Goal: Information Seeking & Learning: Learn about a topic

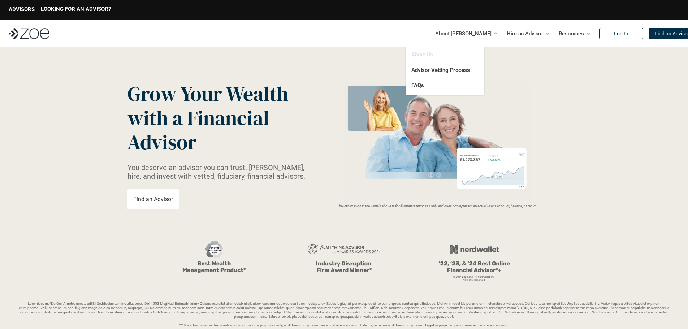
click at [428, 55] on link "About Us" at bounding box center [423, 54] width 22 height 7
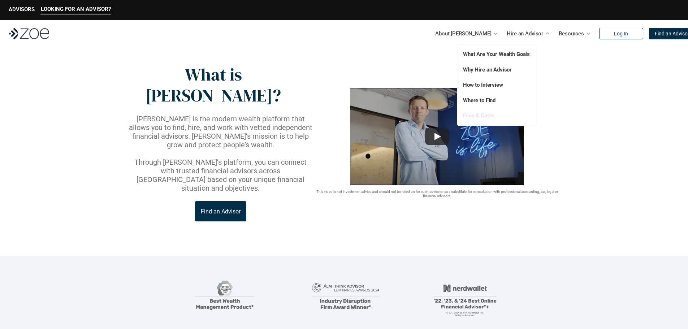
click at [482, 116] on link "Fees & Costs" at bounding box center [478, 115] width 31 height 7
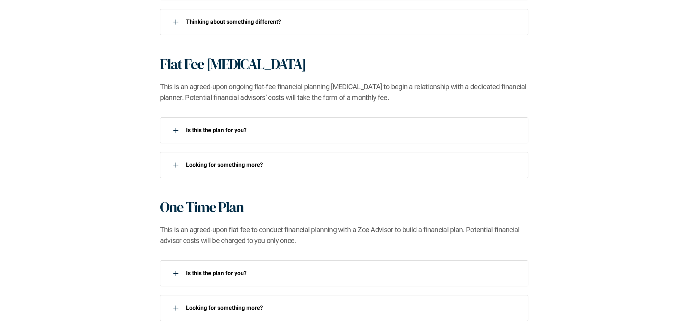
scroll to position [614, 0]
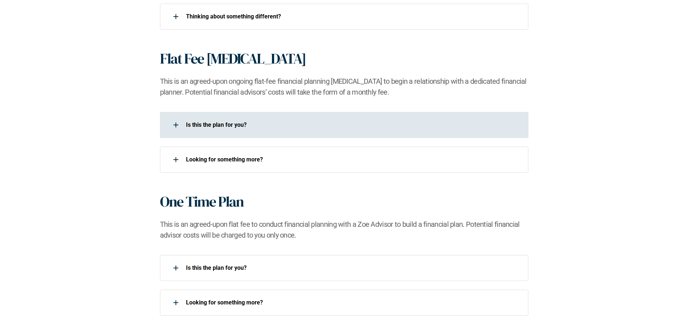
click at [186, 121] on p "Is this the plan for you?​" at bounding box center [352, 124] width 333 height 7
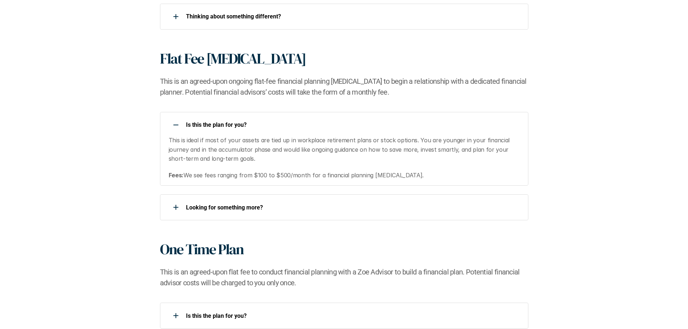
click at [203, 125] on p "Is this the plan for you?​" at bounding box center [352, 124] width 333 height 7
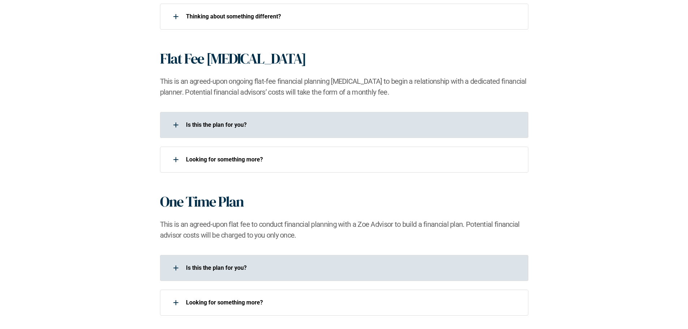
click at [231, 270] on p "Is this the plan for you?​" at bounding box center [352, 268] width 333 height 7
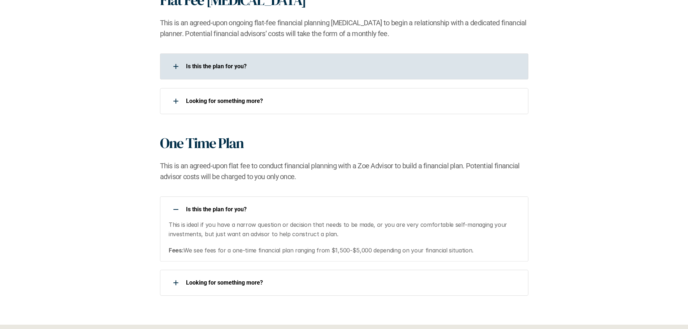
scroll to position [687, 0]
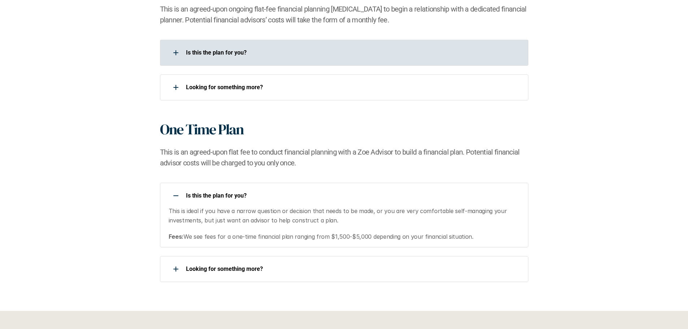
click at [216, 197] on p "Is this the plan for you?​" at bounding box center [352, 195] width 333 height 7
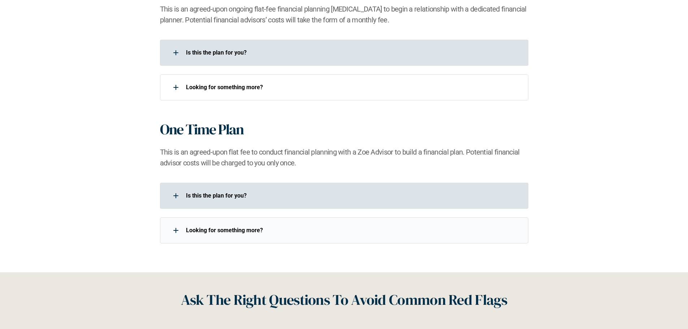
click at [221, 228] on p "Looking for something more?​" at bounding box center [352, 230] width 333 height 7
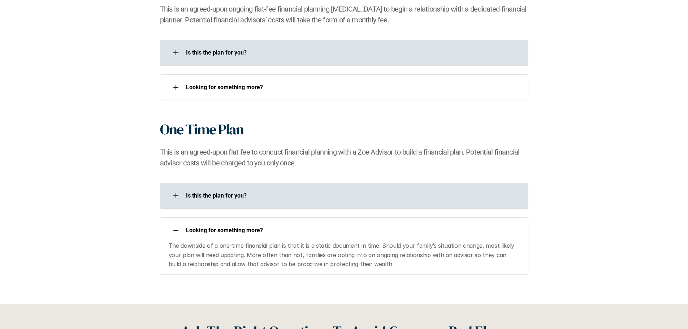
click at [221, 228] on p "Looking for something more?​" at bounding box center [352, 230] width 333 height 7
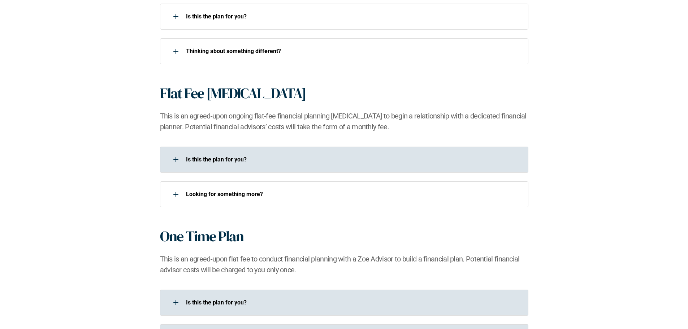
scroll to position [578, 0]
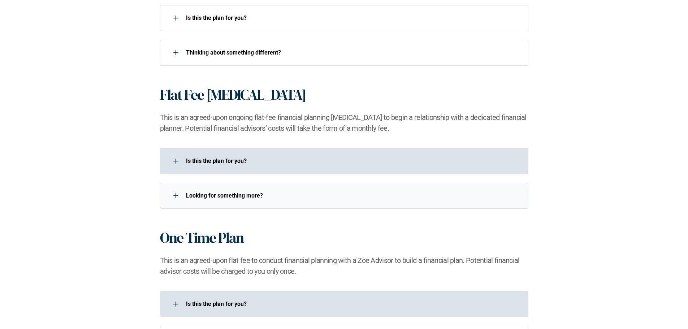
click at [226, 205] on div "Looking for something more?​" at bounding box center [344, 196] width 369 height 26
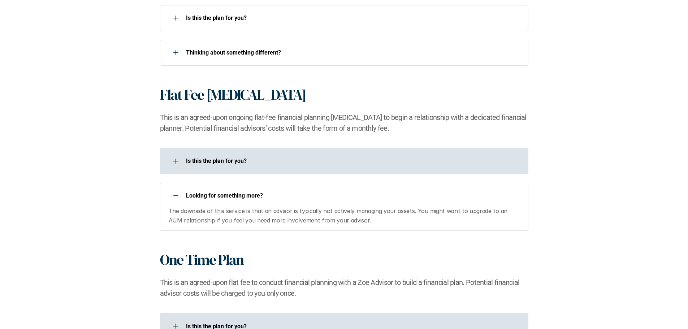
click at [227, 201] on div "Looking for something more?​" at bounding box center [339, 196] width 359 height 14
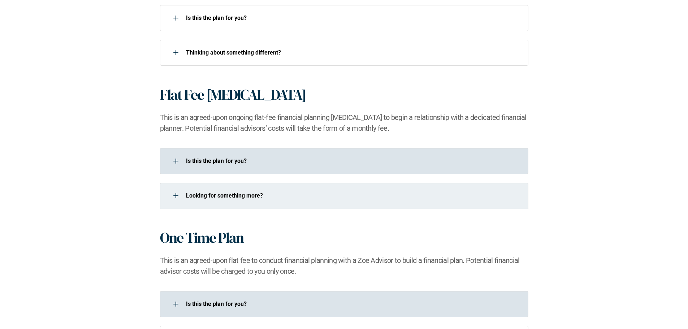
scroll to position [542, 0]
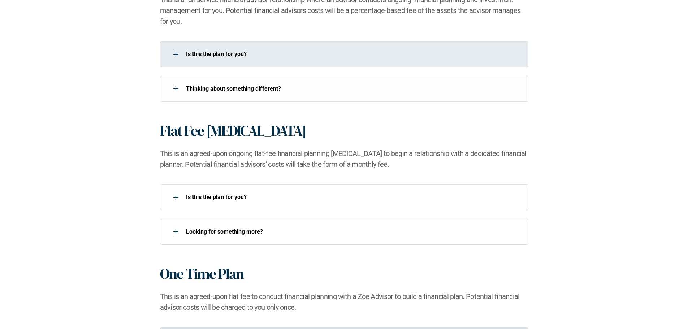
click at [244, 57] on p "Is this the plan for you?​" at bounding box center [352, 54] width 333 height 7
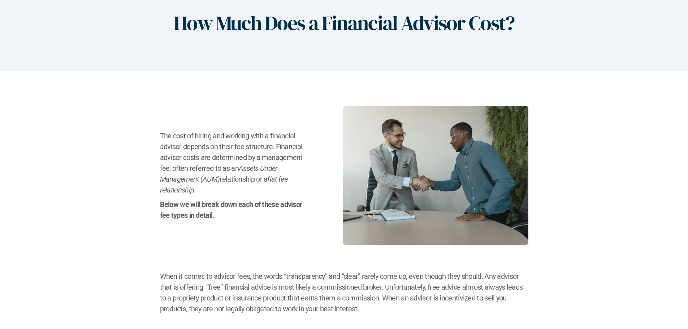
scroll to position [0, 0]
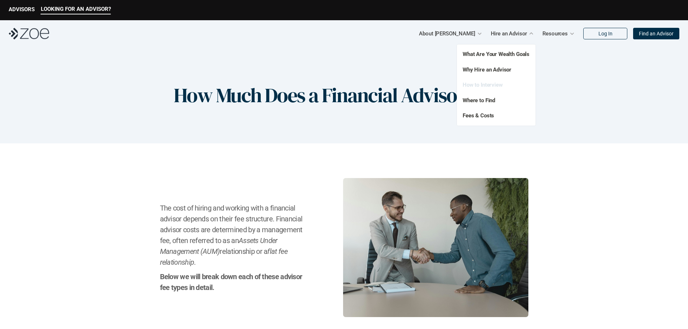
click at [480, 84] on link "How to Interview" at bounding box center [483, 85] width 40 height 7
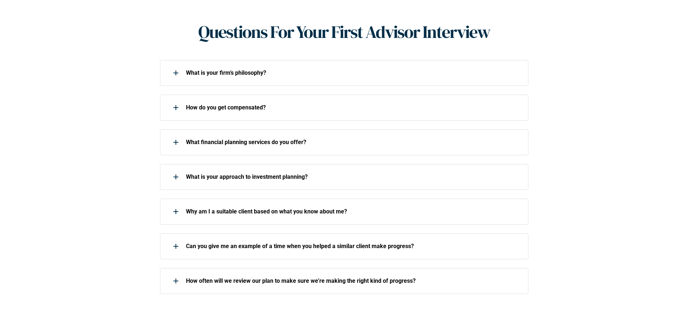
scroll to position [325, 0]
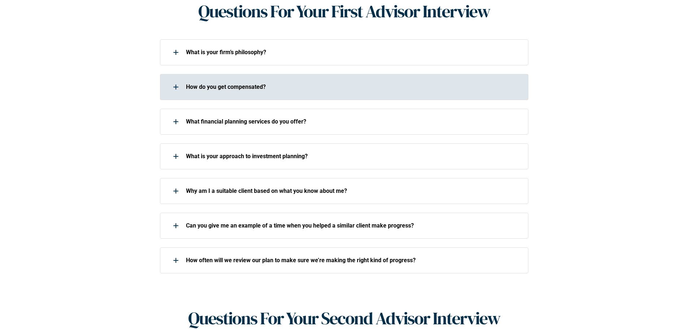
click at [199, 83] on p "How do you get compensated?" at bounding box center [352, 86] width 333 height 7
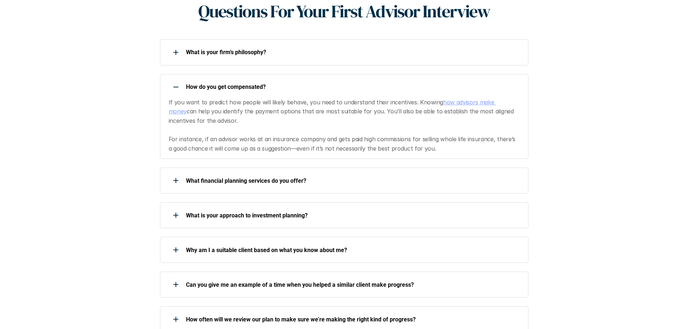
click at [199, 83] on p "How do you get compensated?" at bounding box center [352, 86] width 333 height 7
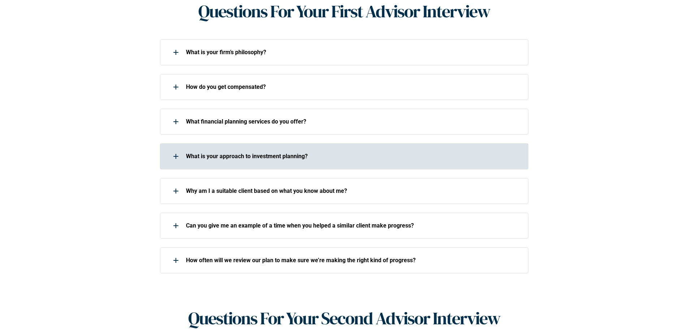
click at [208, 149] on div "What is your approach to investment planning?" at bounding box center [339, 156] width 359 height 14
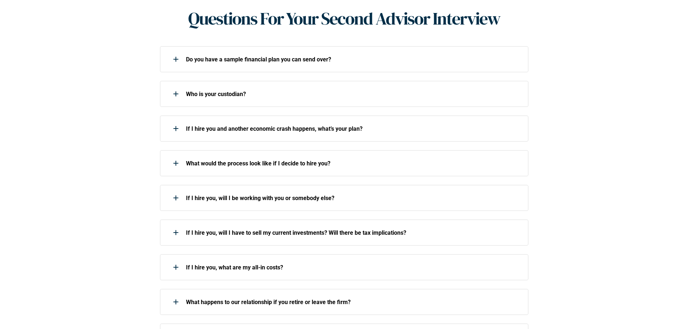
scroll to position [723, 0]
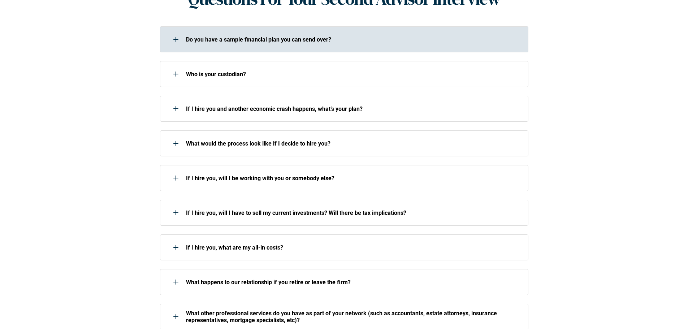
click at [243, 36] on p "Do you have a sample financial plan you can send over?" at bounding box center [352, 39] width 333 height 7
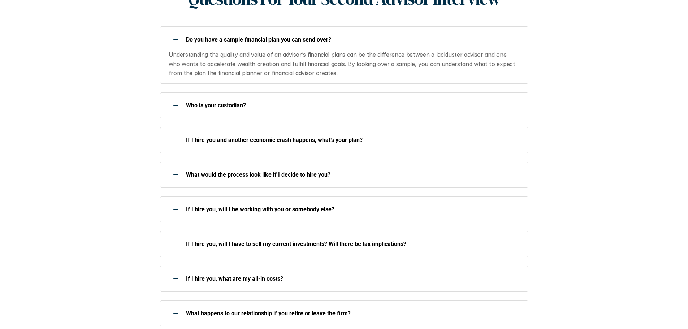
click at [243, 36] on p "Do you have a sample financial plan you can send over?" at bounding box center [352, 39] width 333 height 7
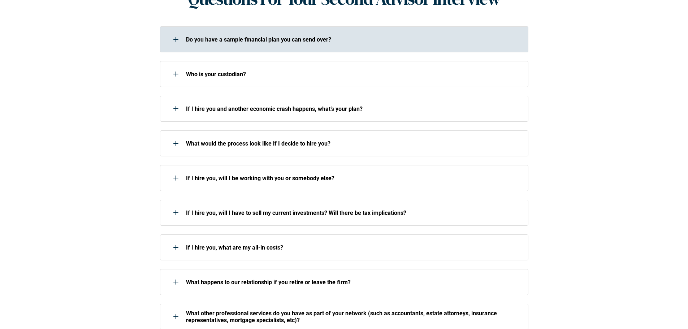
click at [218, 67] on div "Who is your custodian?" at bounding box center [339, 74] width 359 height 14
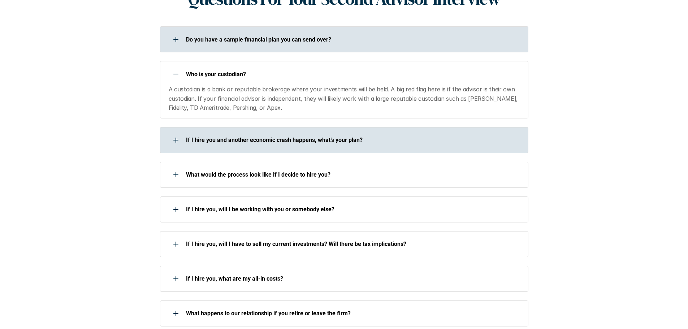
click at [210, 133] on div "If I hire you and another economic crash happens, what’s your plan?" at bounding box center [339, 140] width 359 height 14
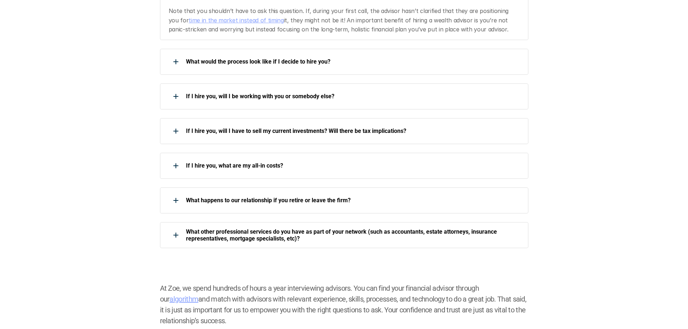
scroll to position [904, 0]
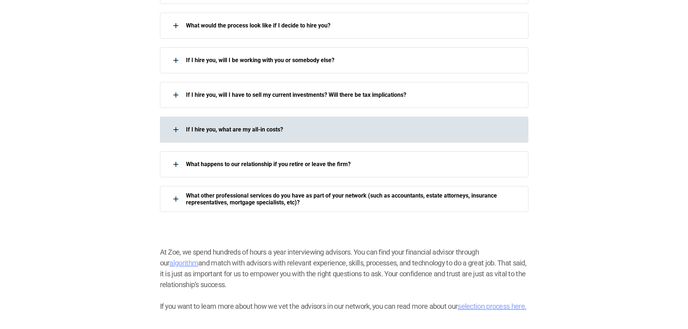
click at [202, 123] on div "If I hire you, what are my all-in costs?" at bounding box center [339, 130] width 359 height 14
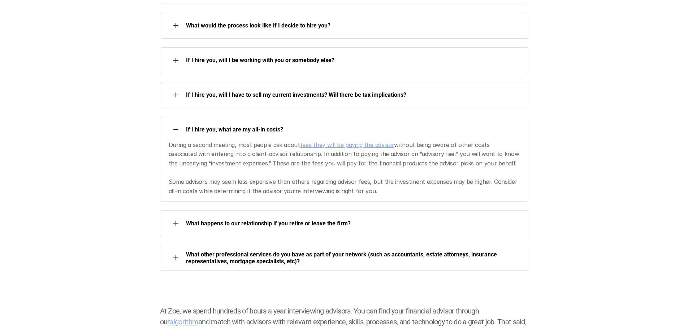
click at [202, 123] on div "If I hire you, what are my all-in costs?" at bounding box center [339, 130] width 359 height 14
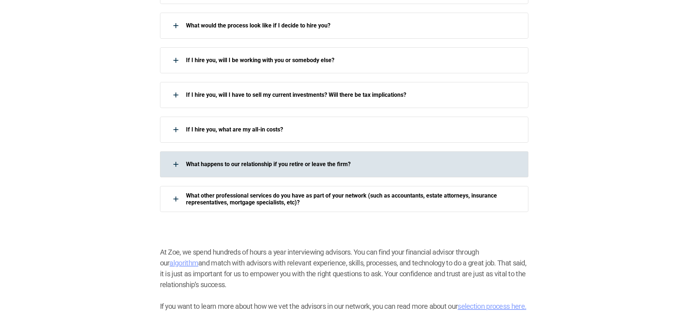
click at [202, 161] on p "What happens to our relationship if you retire or leave the firm?" at bounding box center [352, 164] width 333 height 7
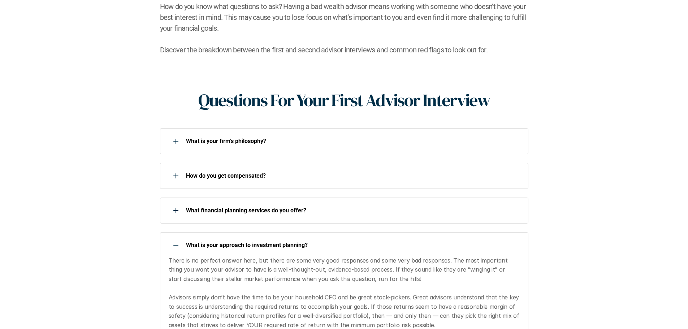
scroll to position [0, 0]
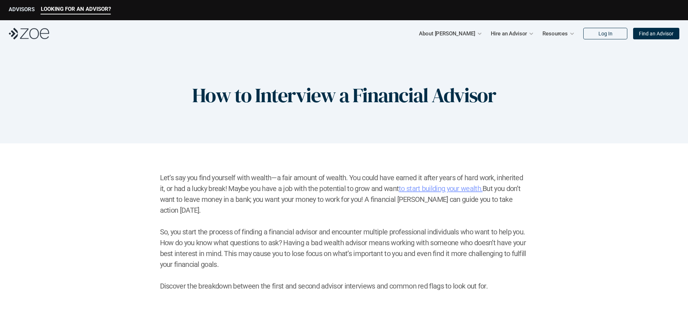
click at [26, 9] on p "ADVISORS" at bounding box center [22, 9] width 26 height 7
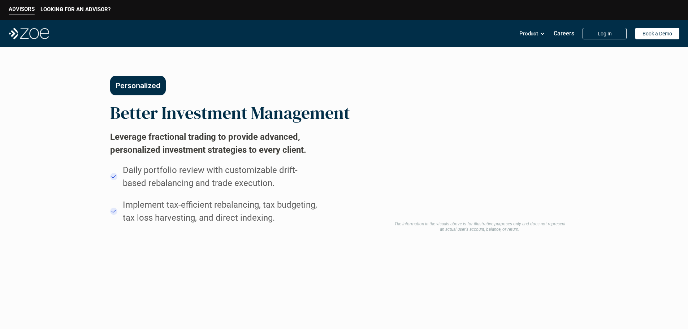
scroll to position [398, 0]
